Goal: Task Accomplishment & Management: Manage account settings

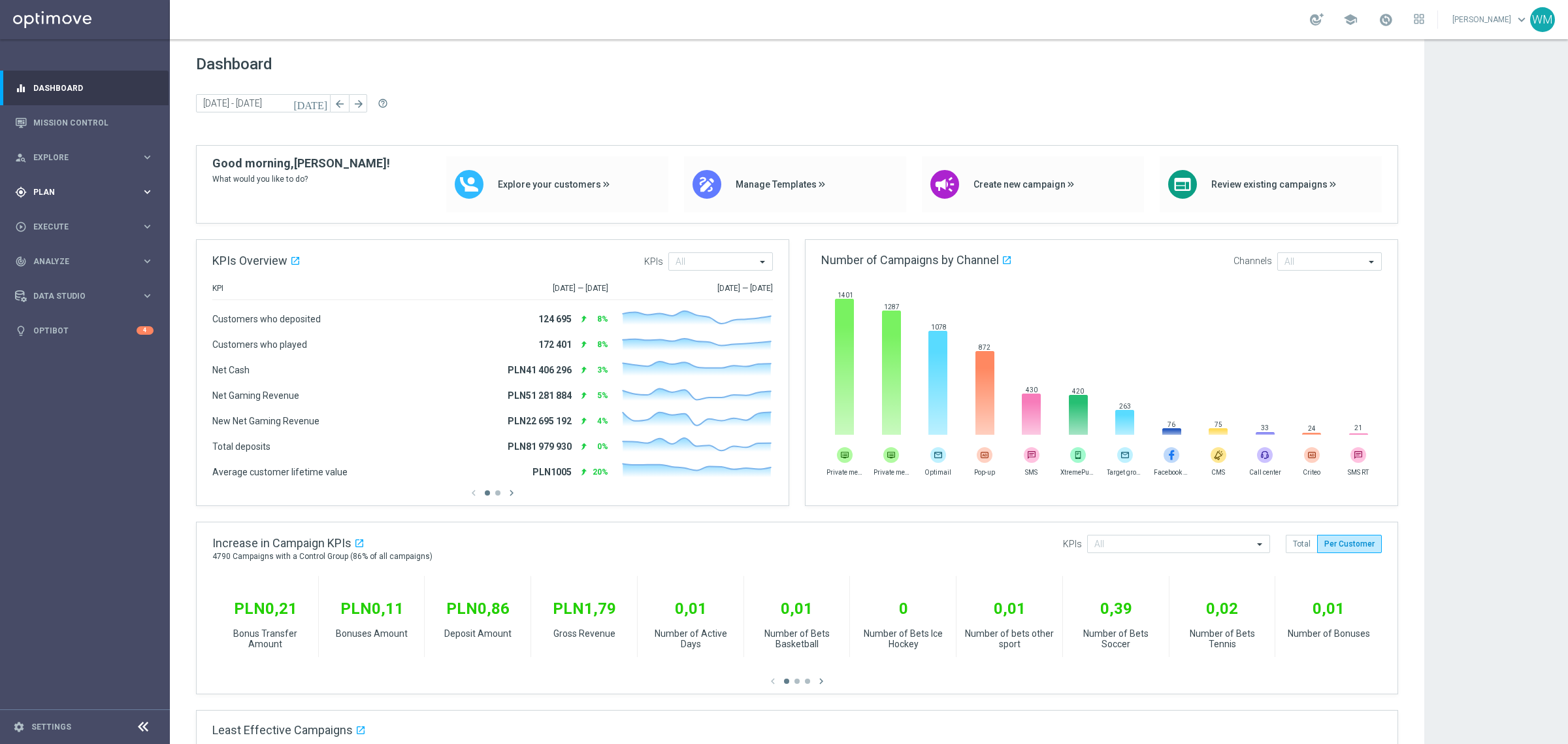
click at [55, 184] on div "gps_fixed Plan keyboard_arrow_right" at bounding box center [84, 192] width 168 height 35
click at [77, 225] on div "Target Groups" at bounding box center [101, 219] width 135 height 20
click at [78, 219] on link "Target Groups" at bounding box center [85, 219] width 102 height 11
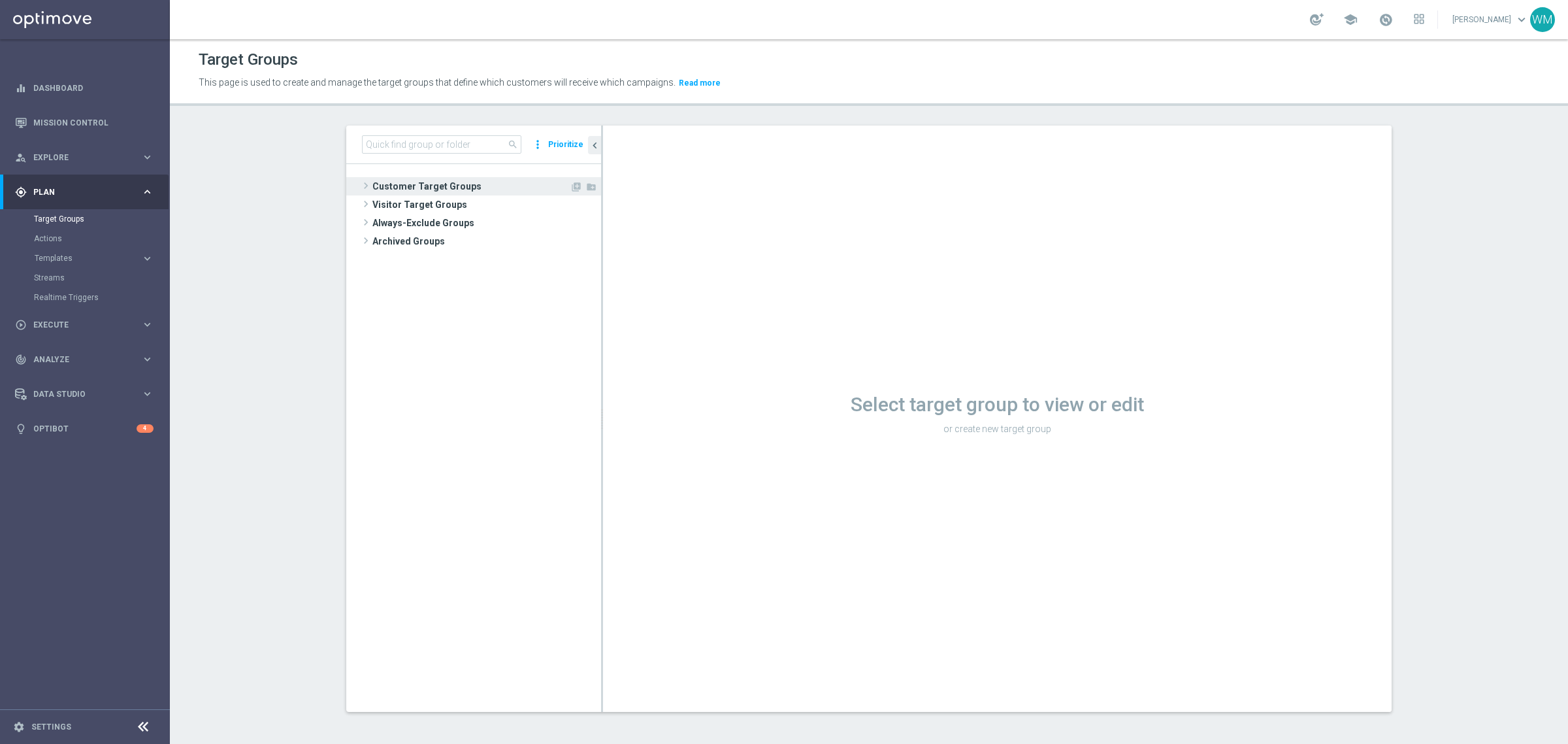
click at [531, 189] on span "Customer Target Groups" at bounding box center [471, 186] width 197 height 18
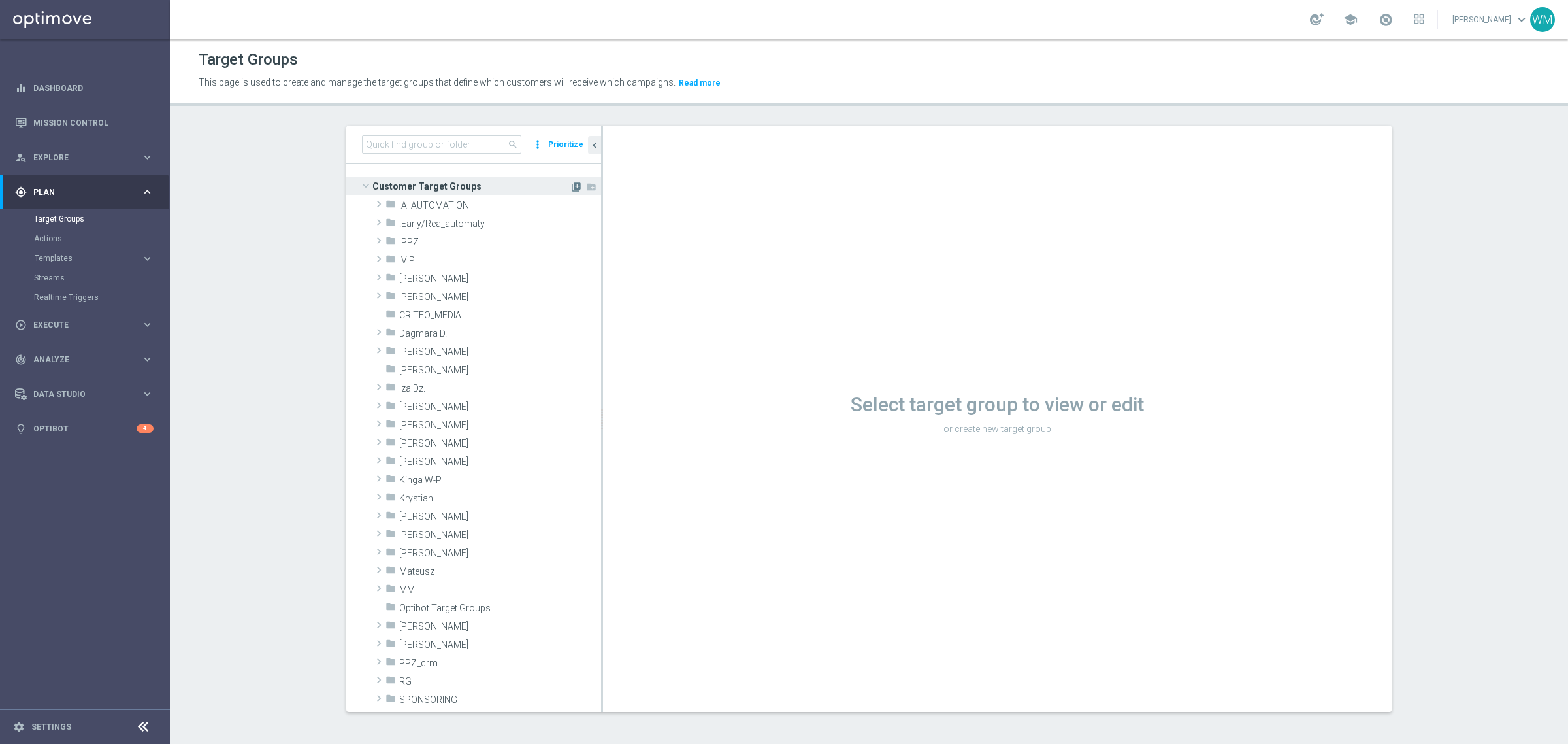
click at [571, 187] on icon "library_add" at bounding box center [576, 187] width 11 height 11
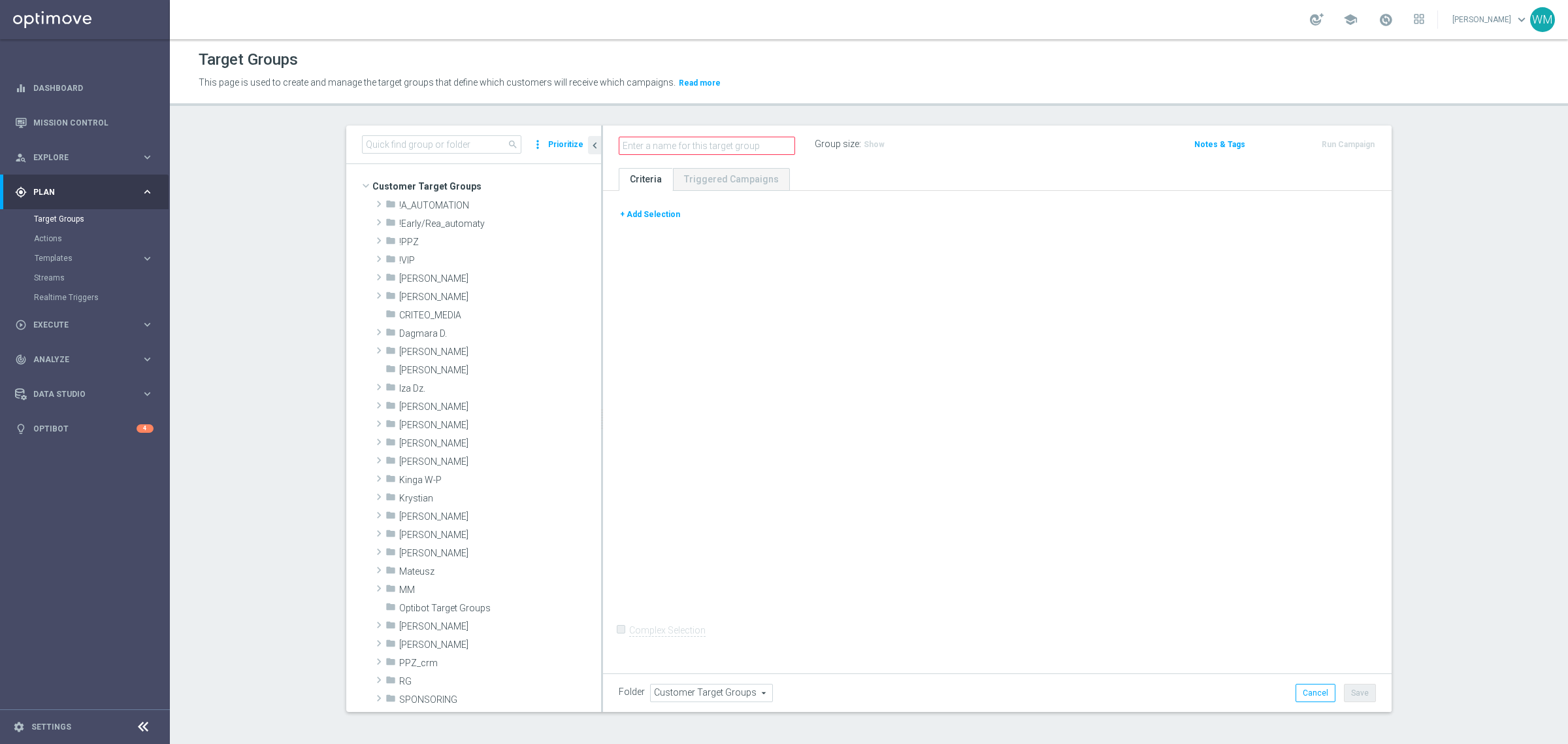
click at [654, 217] on button "+ Add Selection" at bounding box center [650, 215] width 63 height 15
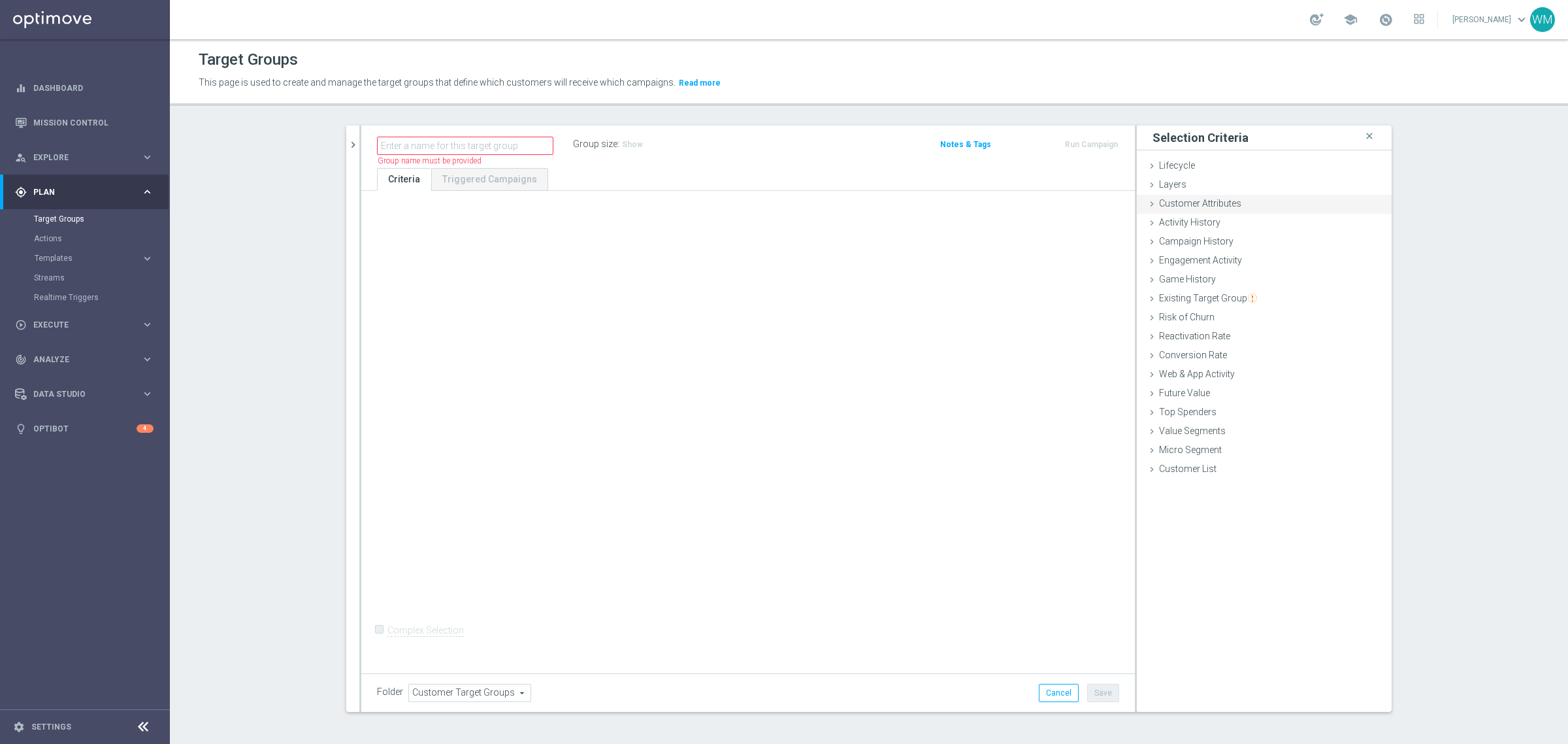
click at [1242, 213] on div "Customer Attributes done" at bounding box center [1264, 205] width 255 height 20
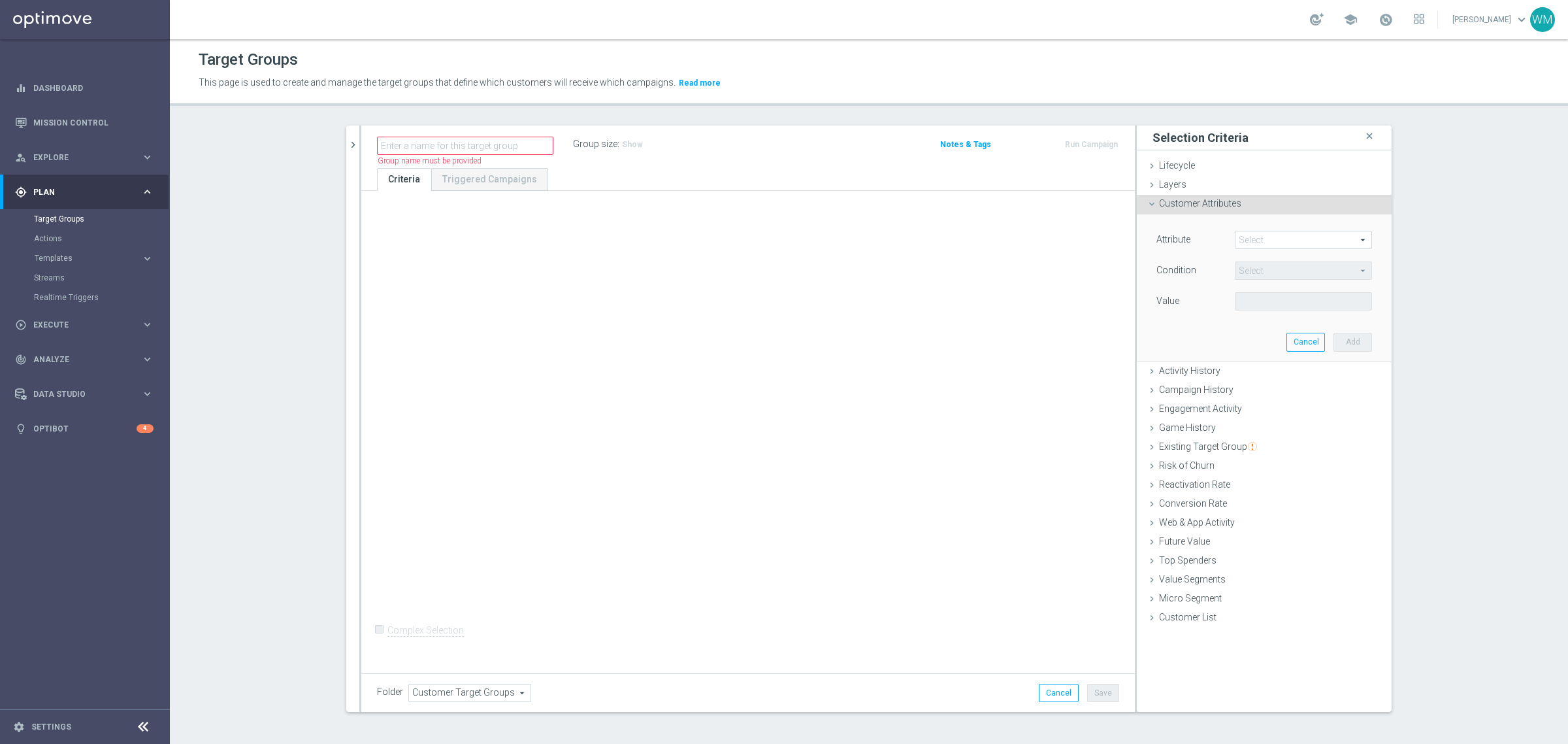
click at [1272, 240] on span at bounding box center [1303, 239] width 136 height 17
click at [0, 0] on input "search" at bounding box center [0, 0] width 0 height 0
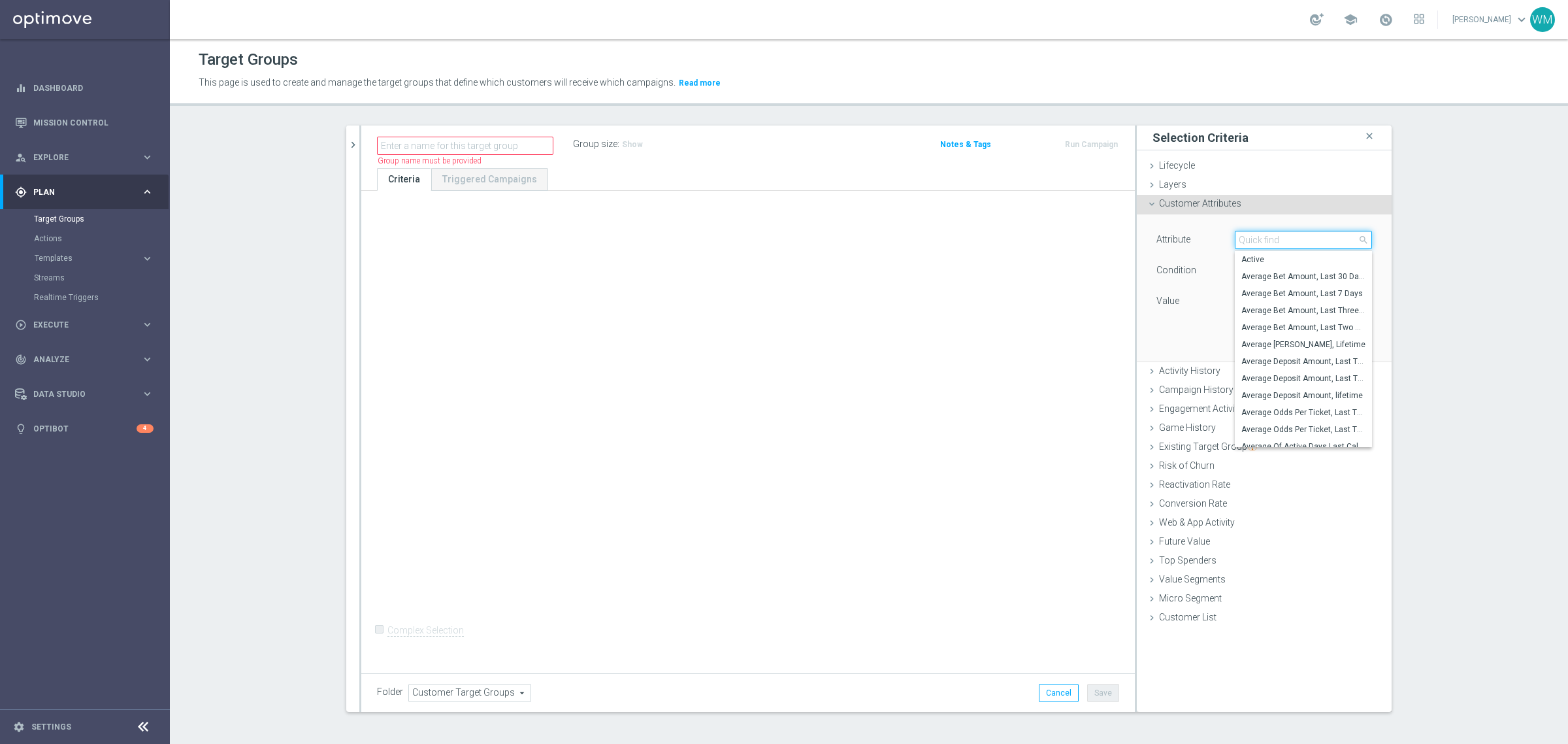
click at [1272, 240] on input "search" at bounding box center [1303, 240] width 137 height 18
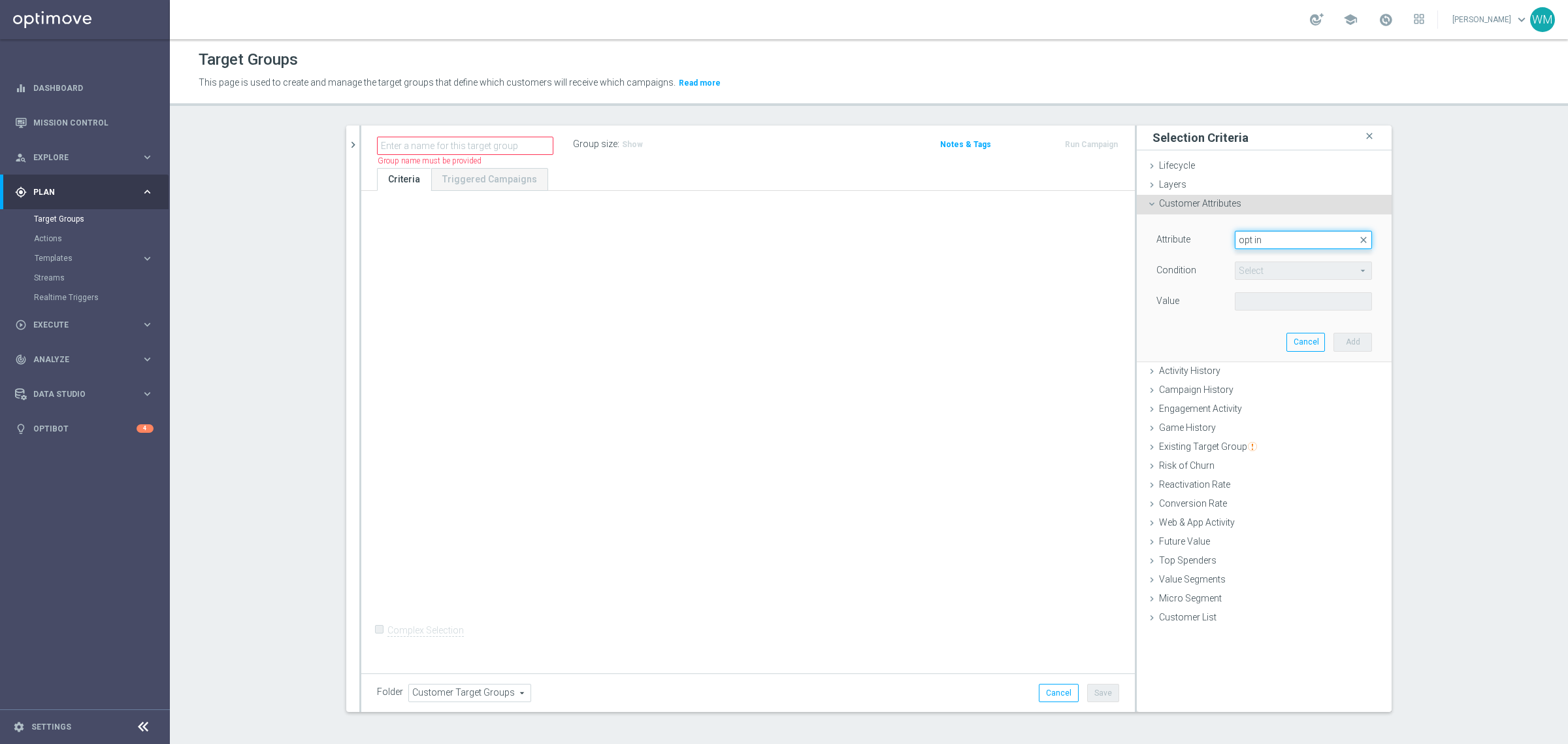
click at [1272, 240] on input "opt in" at bounding box center [1303, 240] width 137 height 18
drag, startPoint x: 1272, startPoint y: 240, endPoint x: 1215, endPoint y: 233, distance: 57.4
click at [1215, 233] on div "Attribute Select arrow_drop_down opt in close" at bounding box center [1263, 241] width 235 height 21
type input "opt in"
click at [1248, 243] on span at bounding box center [1303, 239] width 136 height 17
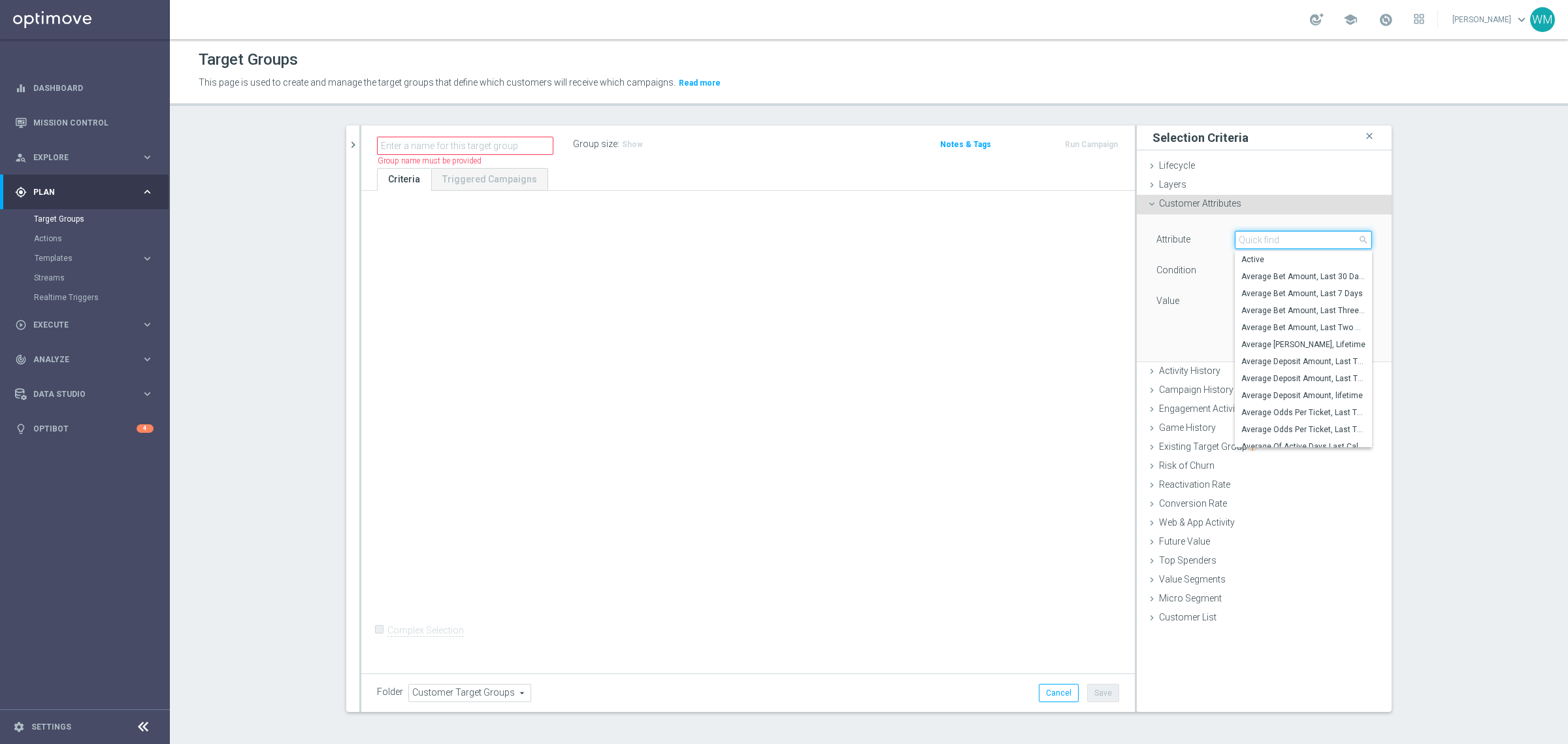
click at [1258, 240] on input "search" at bounding box center [1303, 240] width 137 height 18
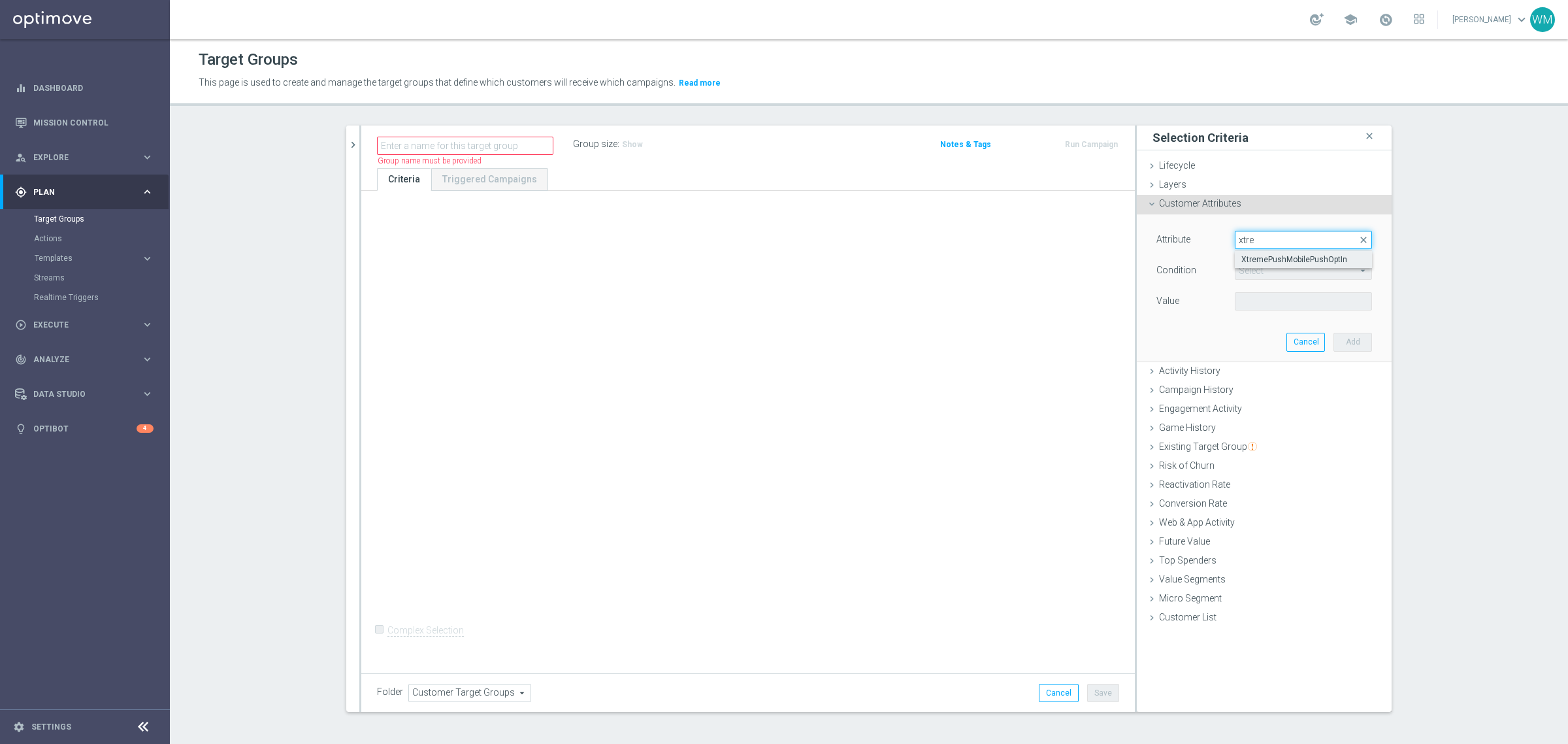
type input "xtre"
click at [1245, 256] on span "XtremePushMobilePushOptIn" at bounding box center [1303, 260] width 125 height 11
type input "XtremePushMobilePushOptIn"
type input "Equals"
click at [1244, 294] on span at bounding box center [1303, 301] width 136 height 17
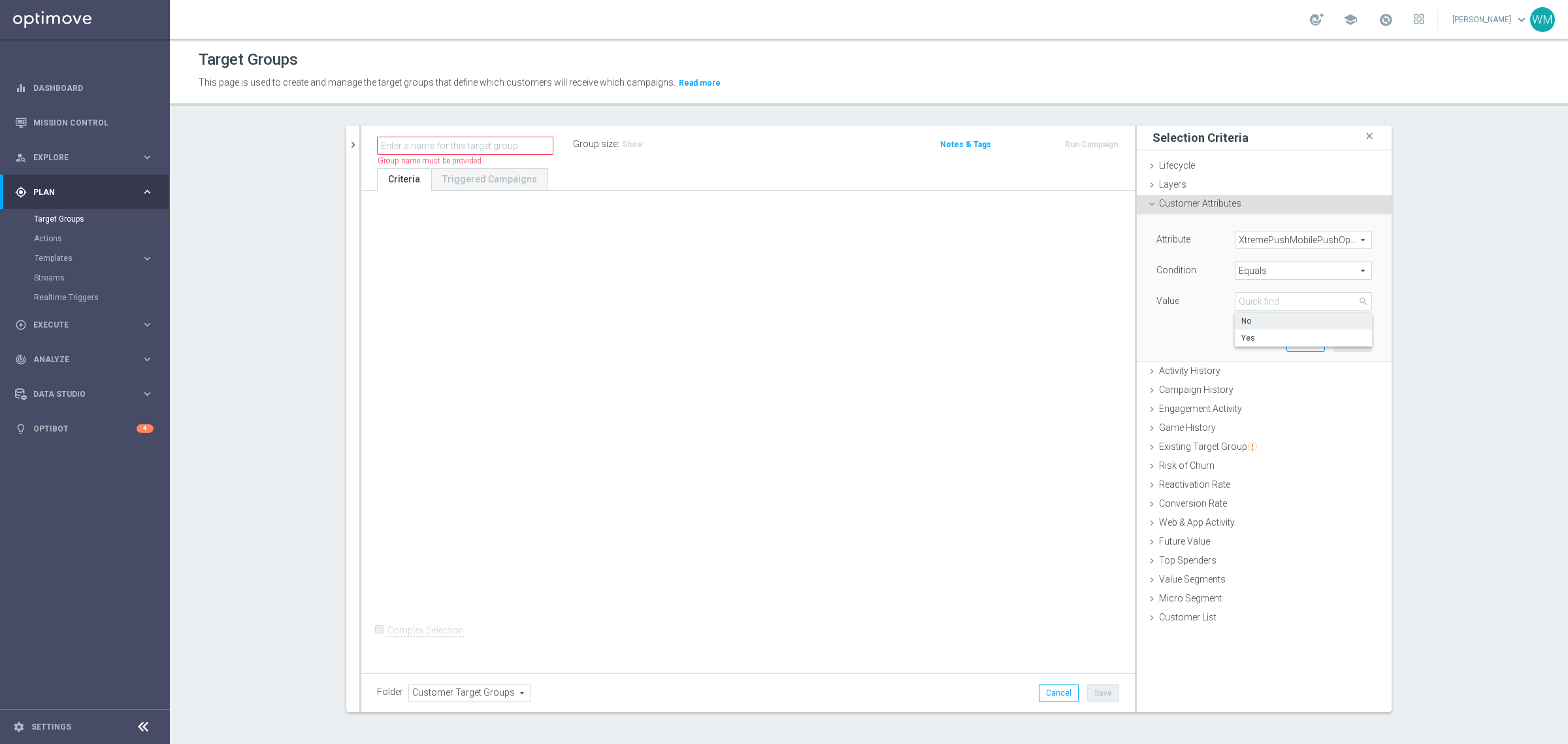
click at [1246, 324] on span "No" at bounding box center [1303, 321] width 125 height 11
type input "No"
click at [1333, 340] on button "Add" at bounding box center [1353, 342] width 38 height 18
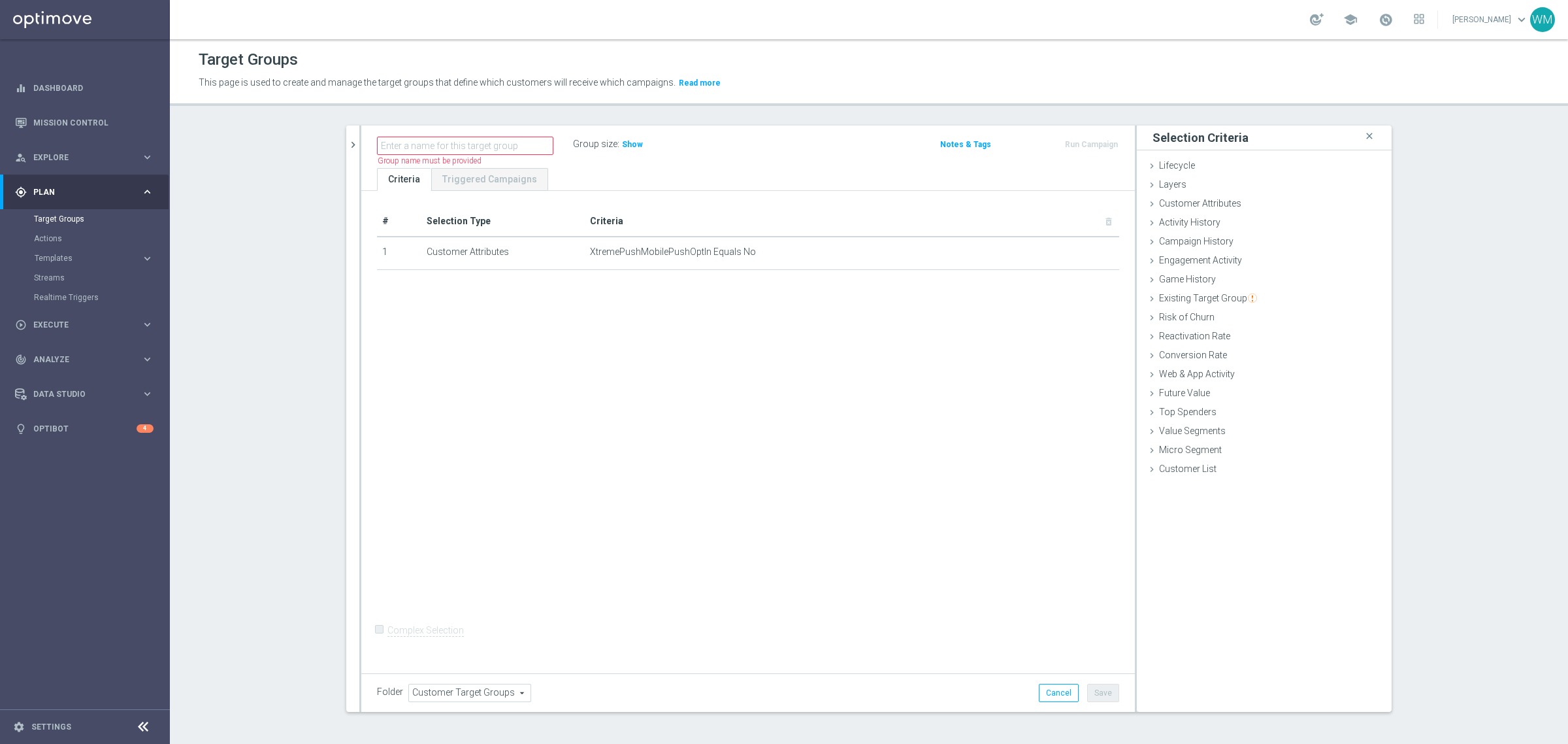
click at [626, 155] on div "Group size : Show" at bounding box center [638, 146] width 131 height 20
click at [628, 142] on span "Show" at bounding box center [632, 145] width 21 height 9
drag, startPoint x: 706, startPoint y: 250, endPoint x: 785, endPoint y: 255, distance: 79.2
click at [785, 255] on span "XtremePushMobilePushOptIn Equals No" at bounding box center [831, 252] width 482 height 11
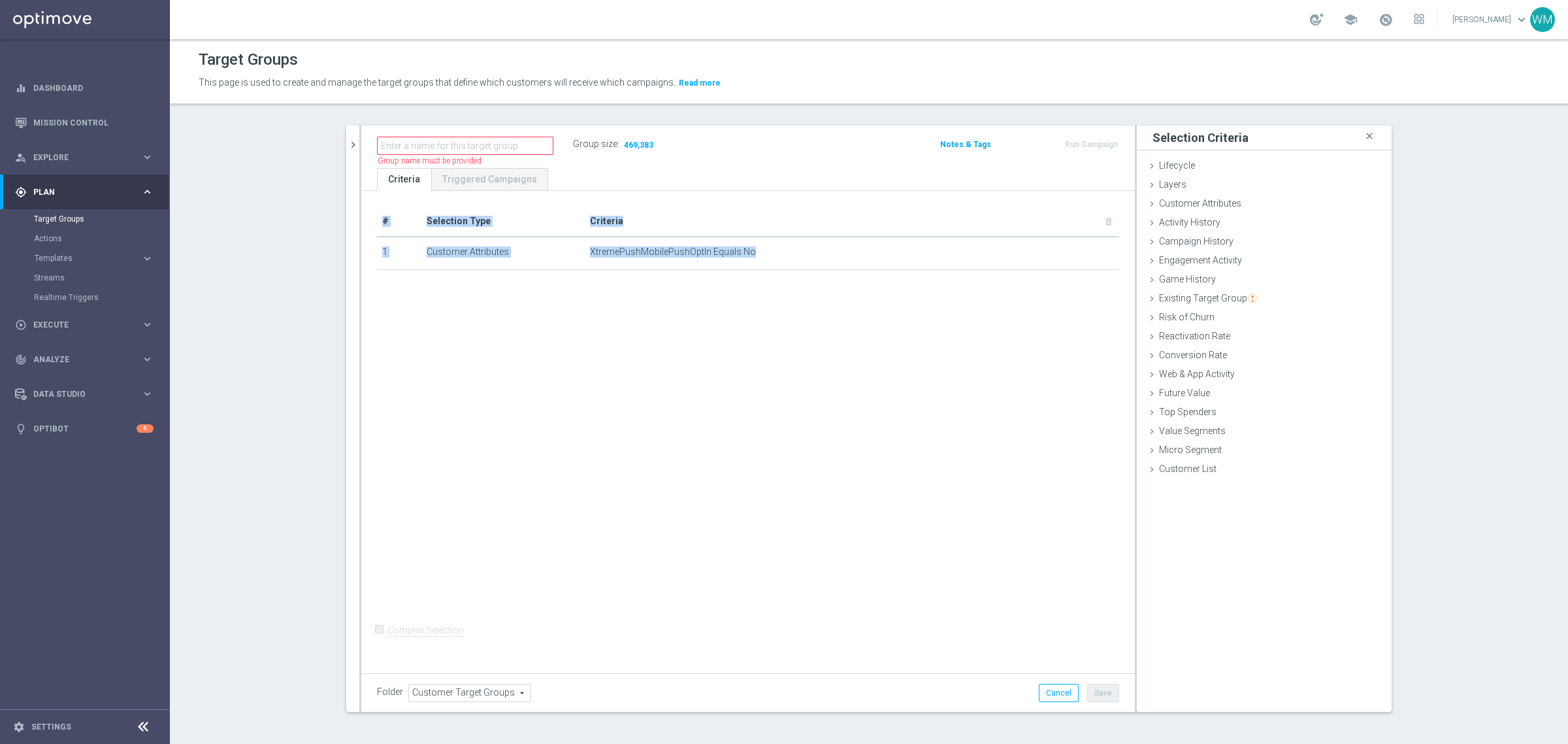
drag, startPoint x: 744, startPoint y: 266, endPoint x: 580, endPoint y: 272, distance: 164.1
click at [580, 272] on div "# Selection Type Criteria delete_forever 1 Customer Attributes XtremePushMobile…" at bounding box center [748, 244] width 762 height 75
click at [671, 247] on span "XtremePushMobilePushOptIn Equals No" at bounding box center [831, 252] width 482 height 11
click at [1072, 255] on icon "mode_edit" at bounding box center [1077, 253] width 11 height 11
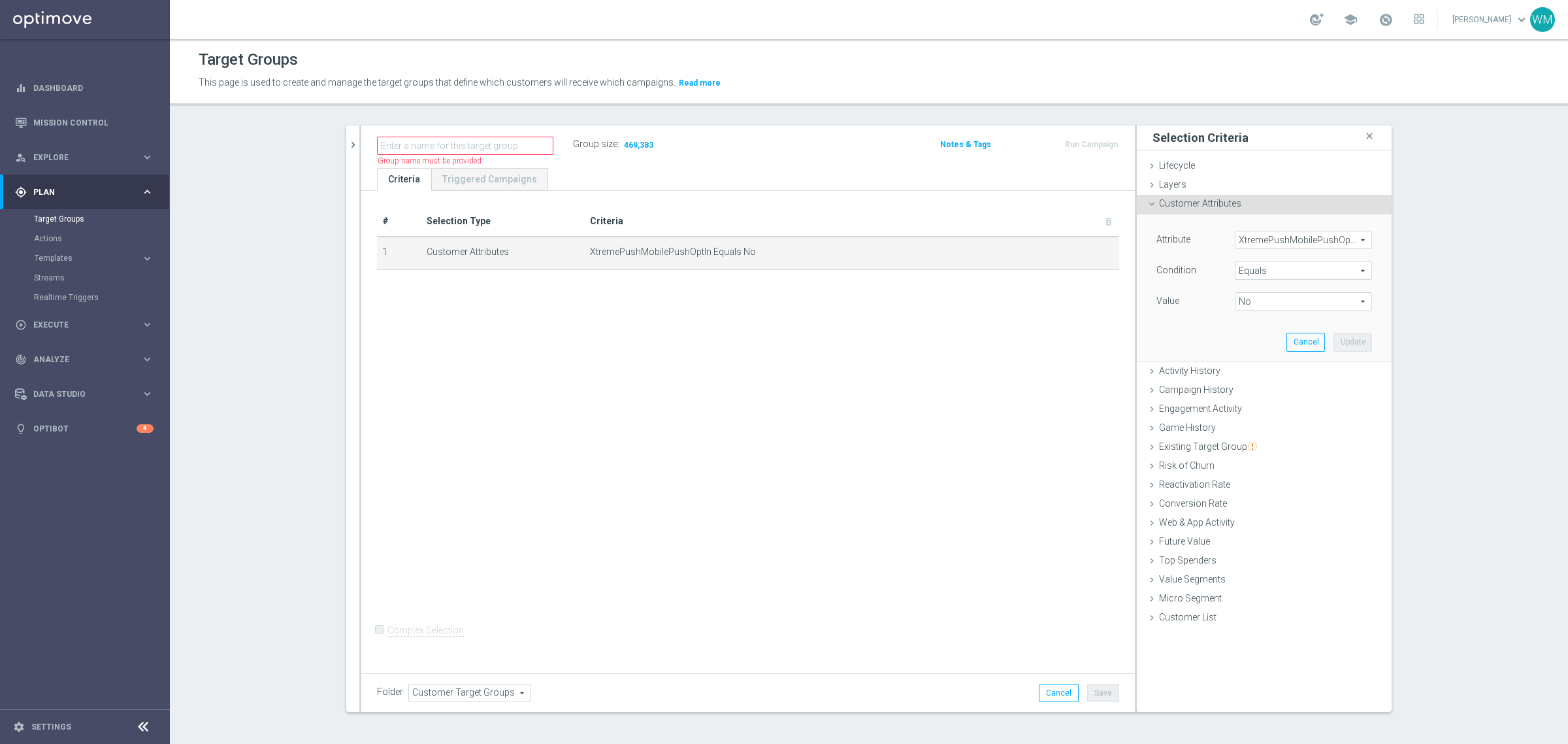
click at [1263, 289] on div "Attribute XtremePushMobilePushOptIn XtremePushMobilePushOptIn arrow_drop_down s…" at bounding box center [1263, 272] width 215 height 83
click at [1261, 301] on span "No" at bounding box center [1303, 301] width 136 height 17
click at [1261, 301] on input "search" at bounding box center [1303, 301] width 137 height 18
click at [1261, 328] on label "No" at bounding box center [1303, 321] width 137 height 17
click at [1261, 308] on span "No" at bounding box center [1303, 301] width 136 height 17
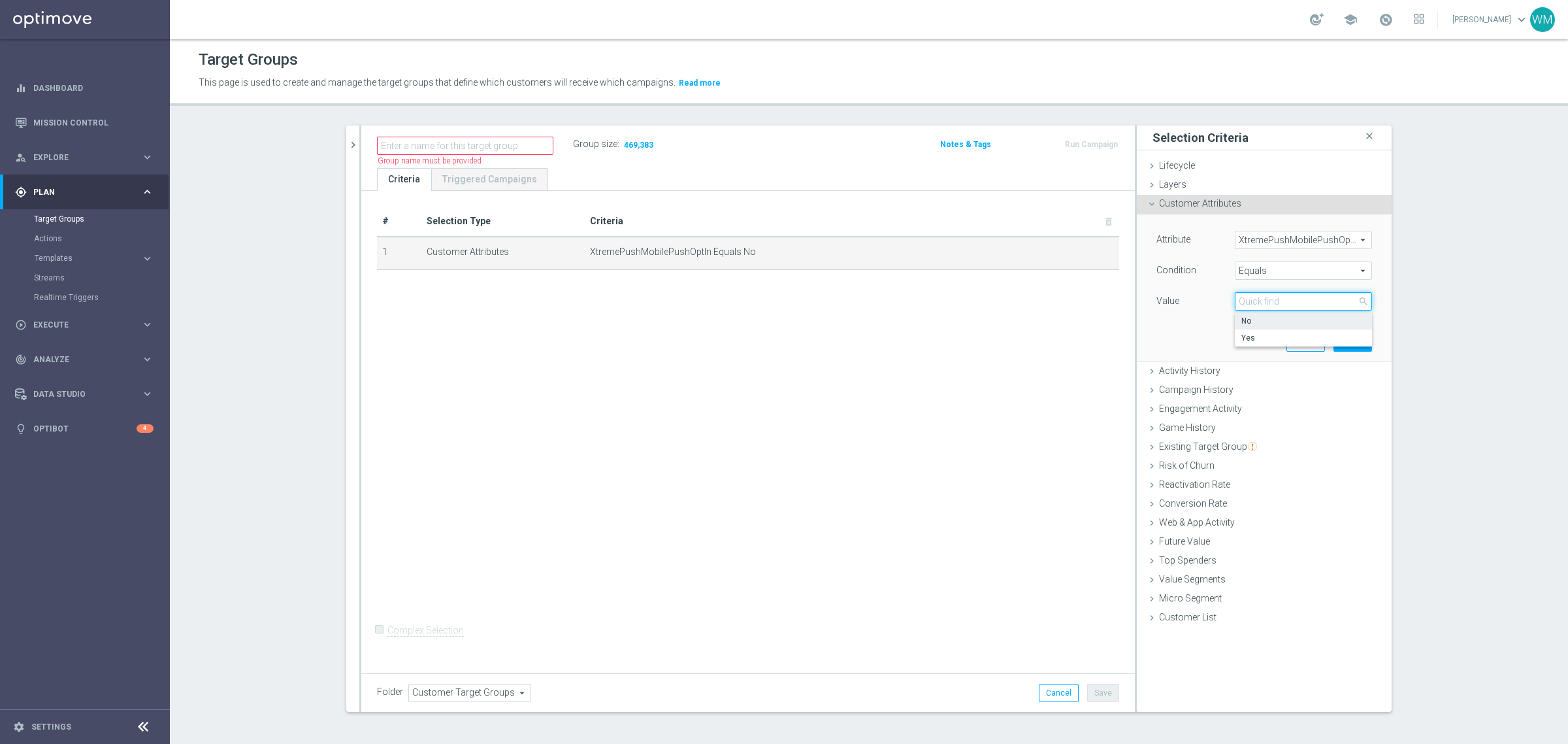
click at [1261, 308] on input "search" at bounding box center [1303, 301] width 137 height 18
click at [1258, 332] on label "Yes" at bounding box center [1303, 337] width 137 height 17
type input "Yes"
click at [1337, 338] on button "Update" at bounding box center [1353, 342] width 38 height 18
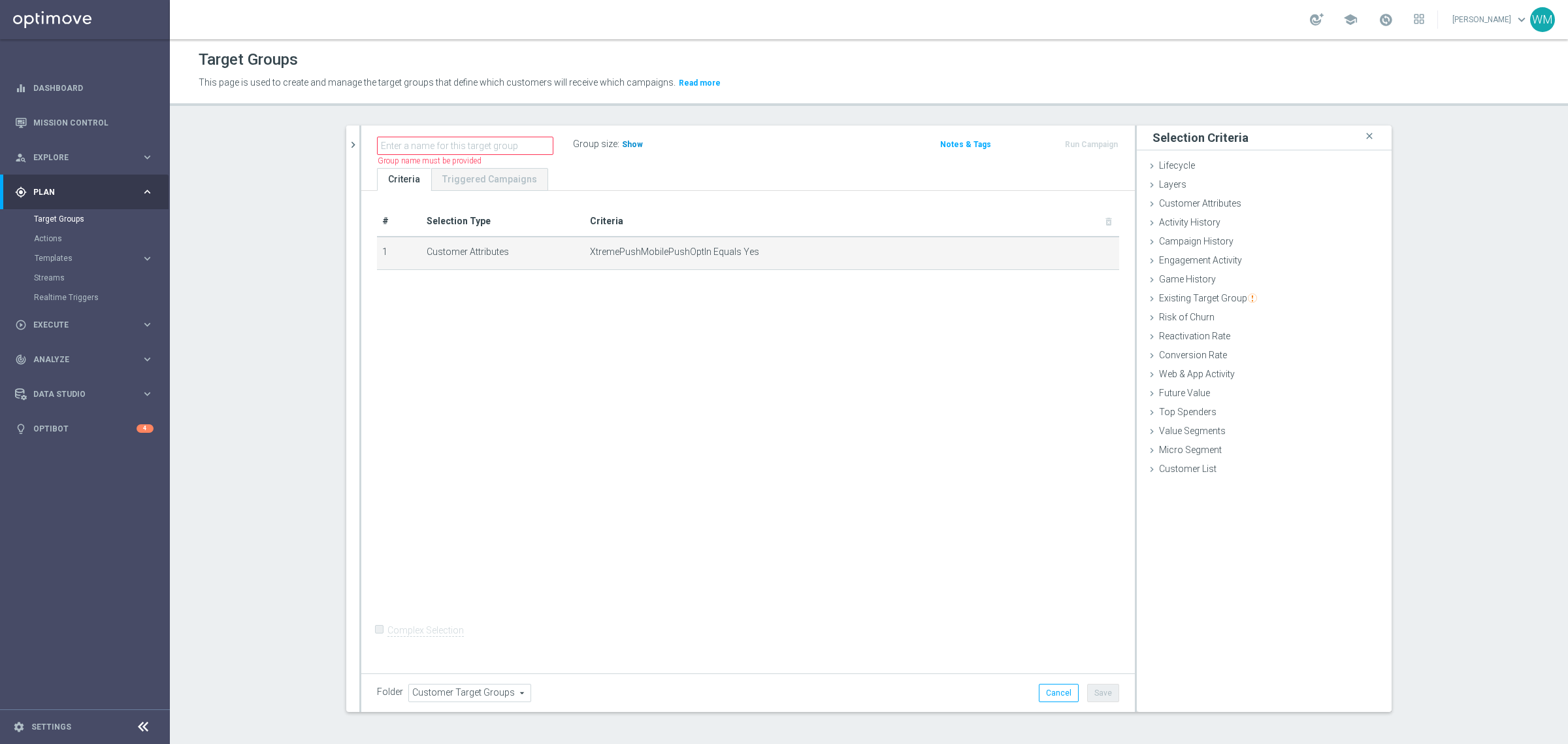
click at [632, 144] on span "Show" at bounding box center [632, 145] width 21 height 9
drag, startPoint x: 547, startPoint y: 246, endPoint x: 805, endPoint y: 258, distance: 258.3
click at [805, 258] on tr "1 Customer Attributes XtremePushMobilePushOptIn Equals Yes mode_edit delete_for…" at bounding box center [748, 253] width 743 height 33
click at [805, 258] on td "XtremePushMobilePushOptIn Equals Yes mode_edit delete_forever" at bounding box center [852, 253] width 534 height 33
drag, startPoint x: 701, startPoint y: 250, endPoint x: 584, endPoint y: 246, distance: 117.1
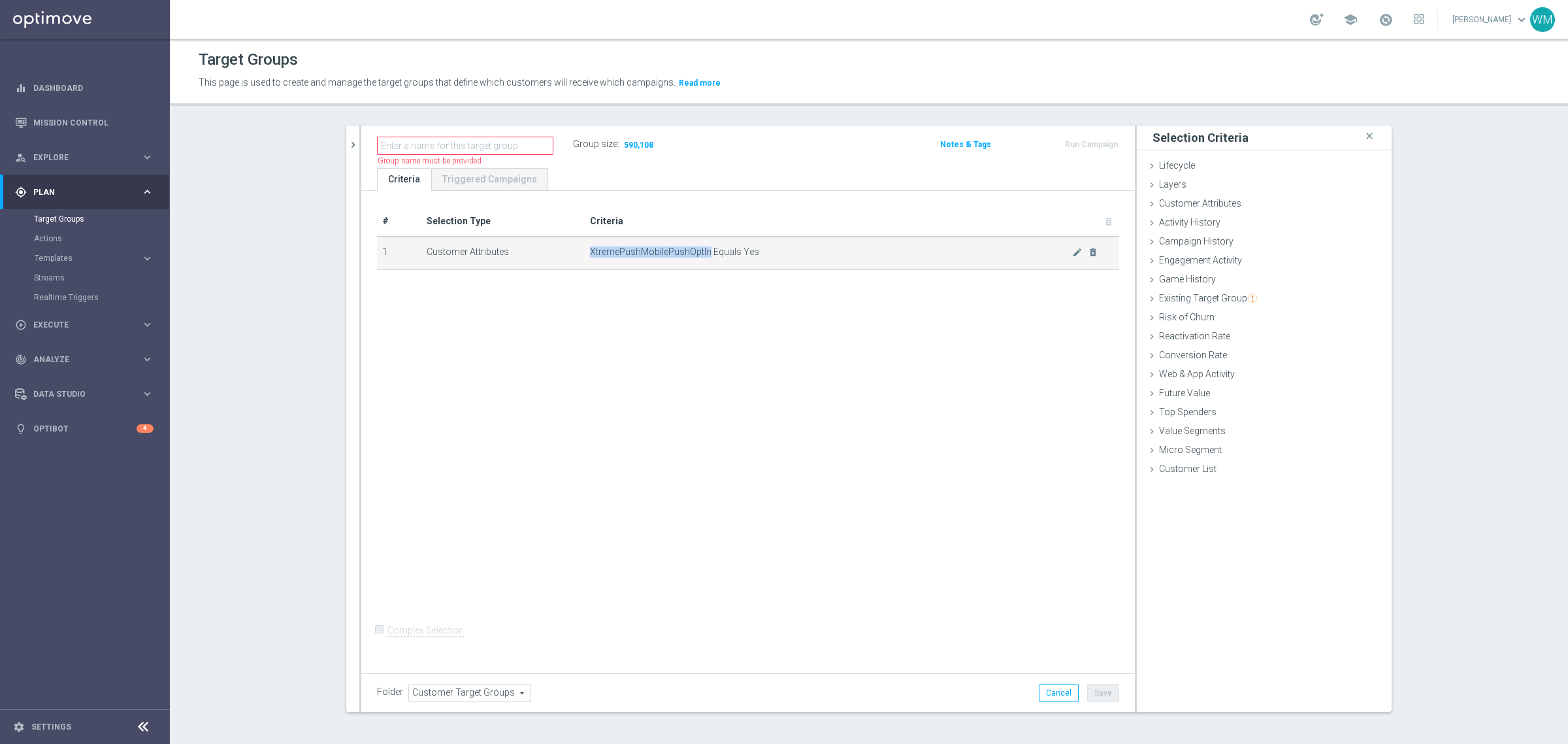
click at [590, 246] on span "XtremePushMobilePushOptIn Equals Yes" at bounding box center [831, 252] width 482 height 11
copy span "XtremePushMobilePushOptIn"
click at [680, 263] on td "XtremePushMobilePushOptIn Equals Yes mode_edit delete_forever" at bounding box center [852, 253] width 534 height 33
